Goal: Information Seeking & Learning: Learn about a topic

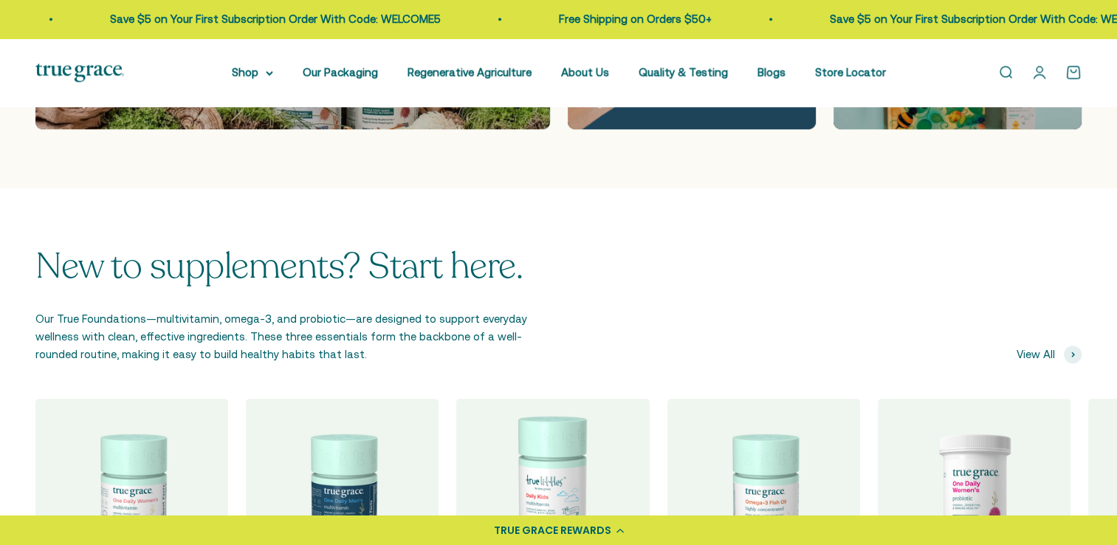
scroll to position [1329, 0]
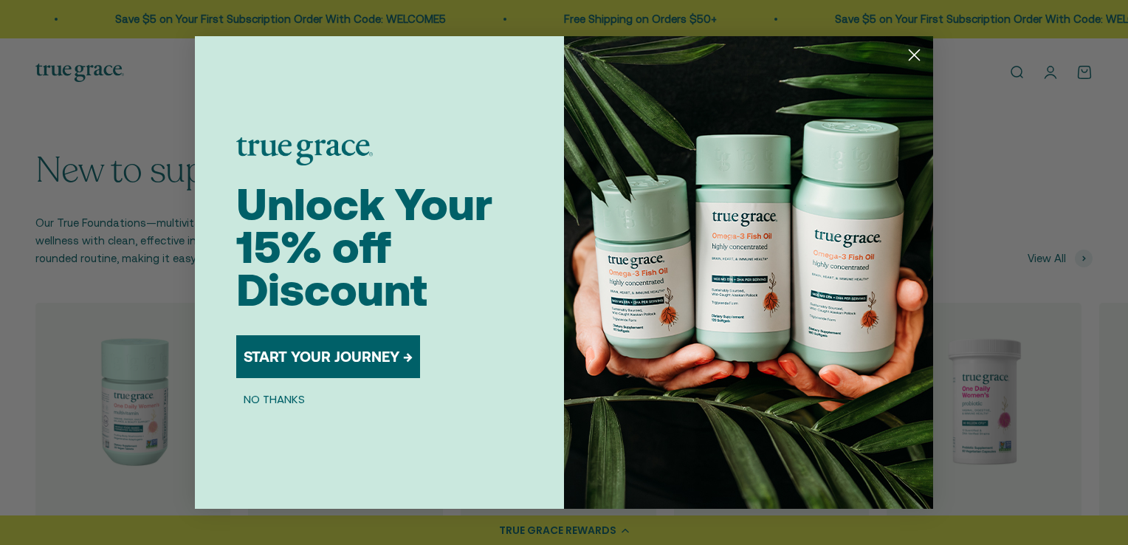
click at [915, 49] on circle "Close dialog" at bounding box center [914, 55] width 24 height 24
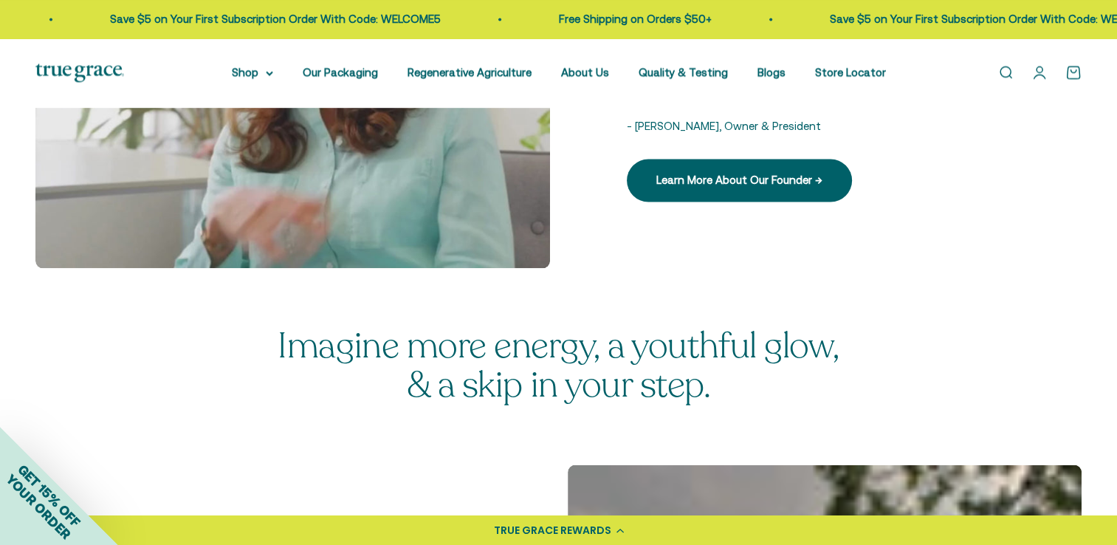
scroll to position [1993, 0]
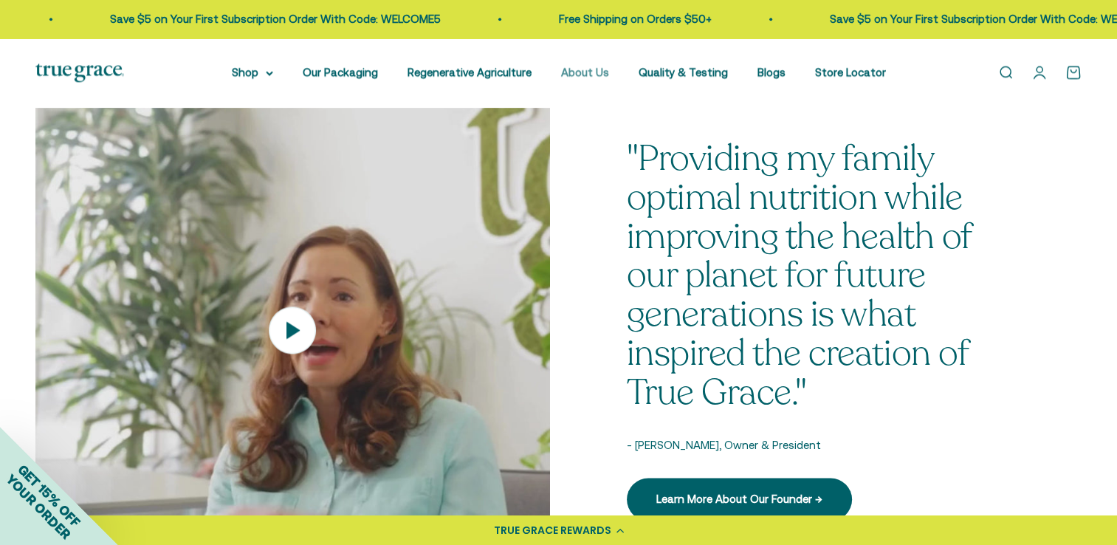
click at [591, 69] on link "About Us" at bounding box center [585, 72] width 48 height 13
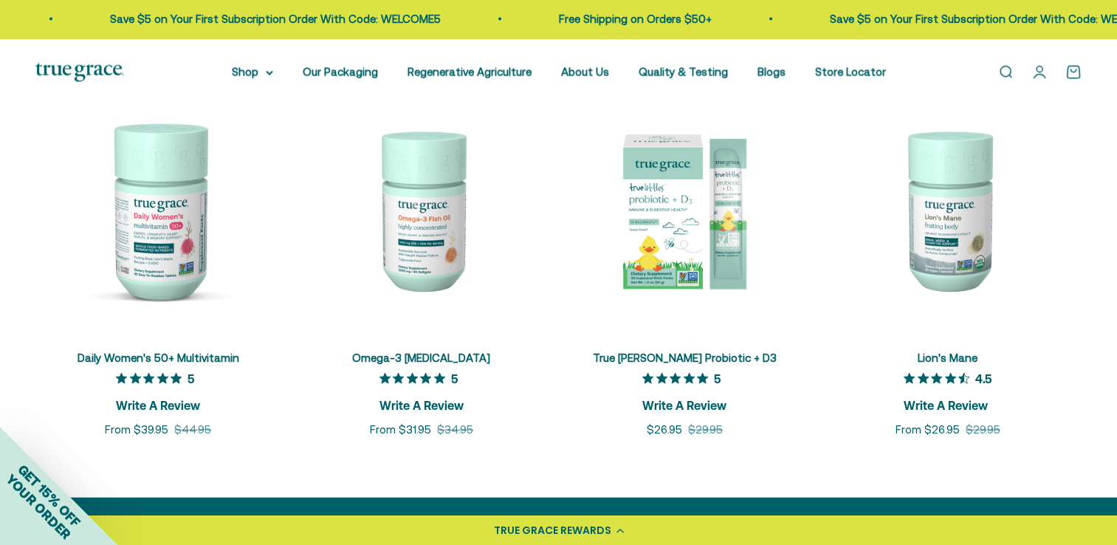
scroll to position [3692, 0]
